Goal: Task Accomplishment & Management: Manage account settings

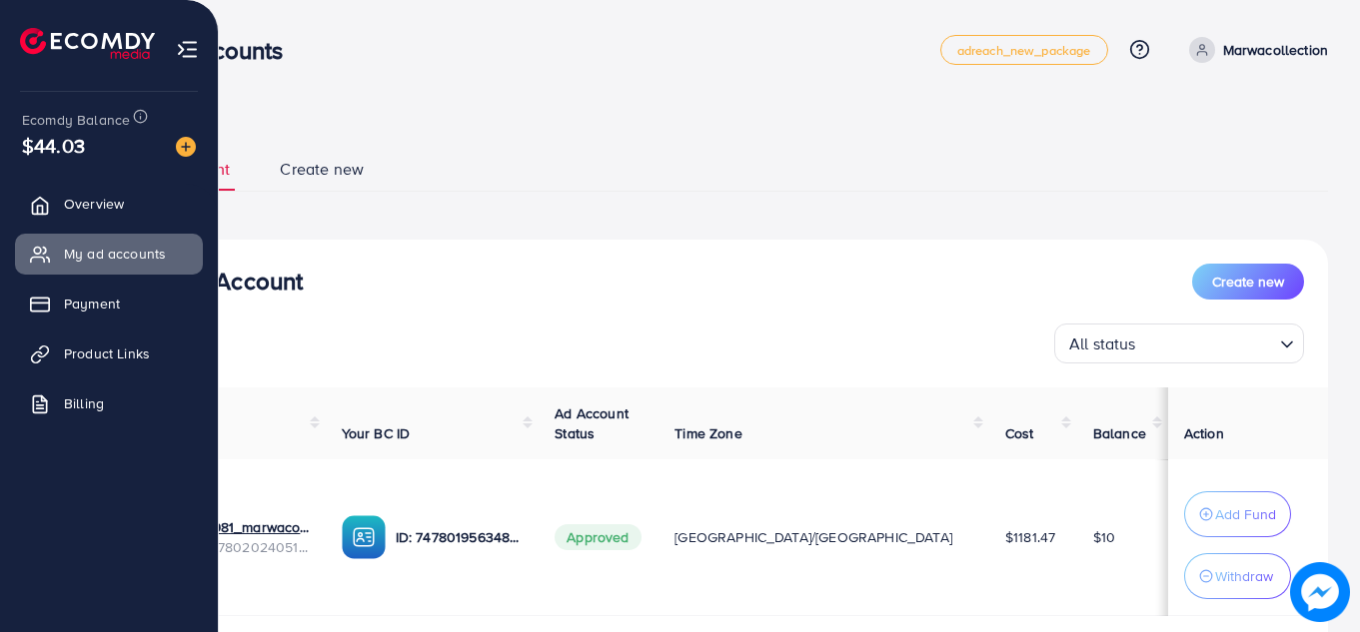
scroll to position [128, 0]
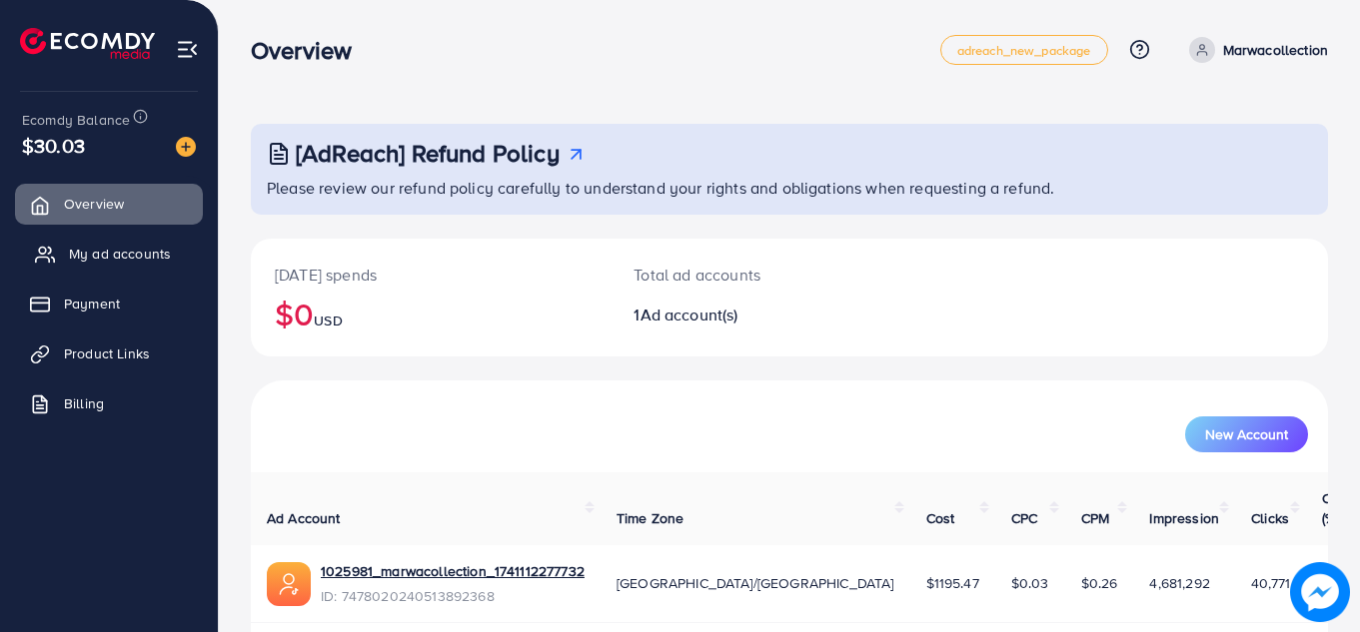
click at [160, 267] on link "My ad accounts" at bounding box center [109, 254] width 188 height 40
